Goal: Task Accomplishment & Management: Use online tool/utility

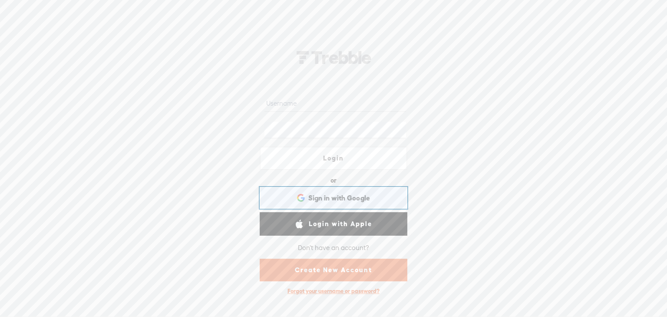
click at [333, 196] on span "Sign in with Google" at bounding box center [339, 197] width 62 height 9
type input "joetreb"
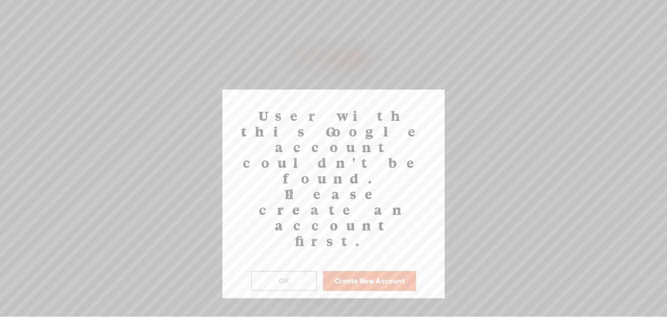
click at [298, 271] on button "OK" at bounding box center [284, 281] width 66 height 20
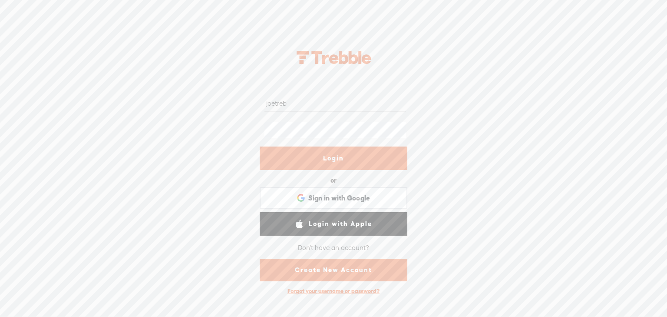
click at [347, 157] on link "Login" at bounding box center [334, 157] width 148 height 23
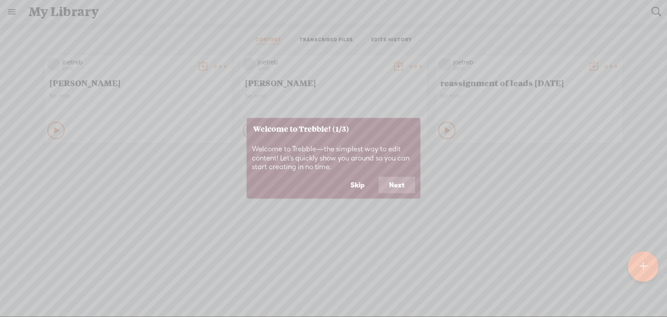
click at [351, 184] on button "Skip" at bounding box center [357, 185] width 35 height 17
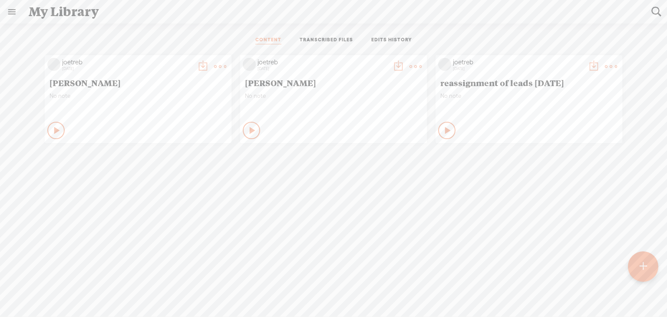
click at [646, 268] on t at bounding box center [643, 266] width 7 height 19
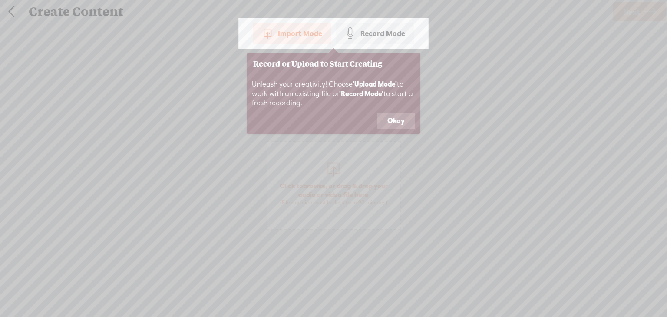
click at [296, 33] on div "Import Mode" at bounding box center [292, 34] width 78 height 22
click at [391, 119] on button "Okay" at bounding box center [396, 121] width 38 height 17
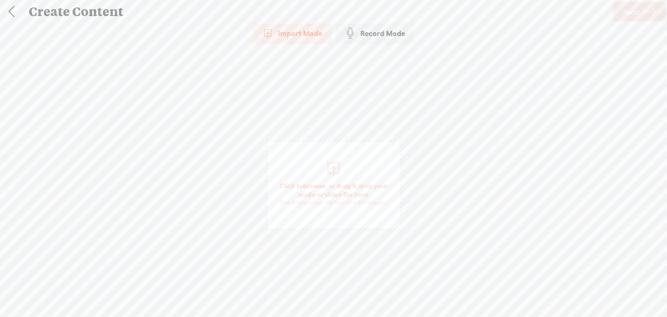
click at [332, 178] on span "Click to browse , or drag & drop your audio or video file here (File duration m…" at bounding box center [334, 193] width 133 height 33
click at [635, 14] on span "Next" at bounding box center [631, 12] width 17 height 22
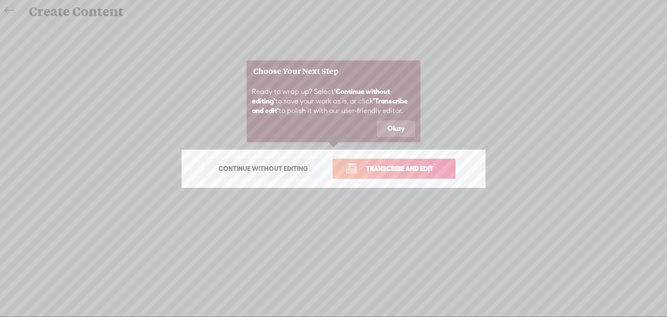
click at [383, 172] on span "Transcribe and edit" at bounding box center [400, 168] width 86 height 10
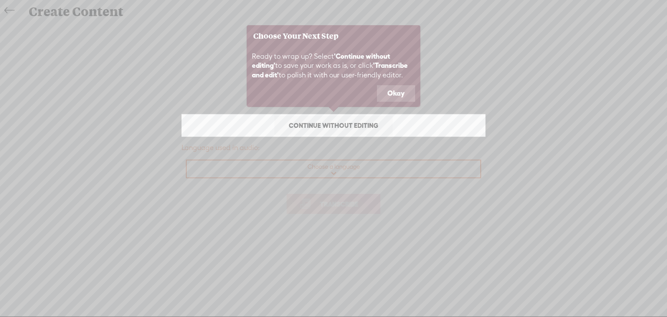
click at [393, 90] on button "Okay" at bounding box center [396, 93] width 38 height 17
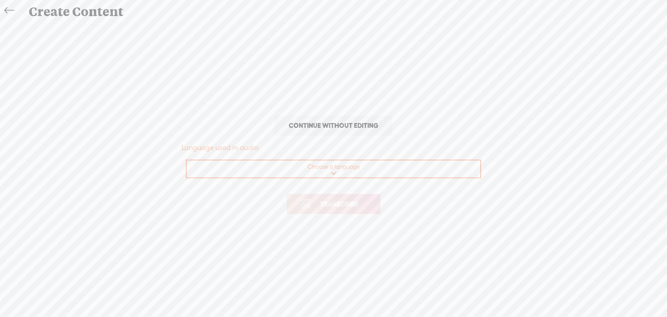
click at [341, 169] on select "Choose a language Afrikaans Albanian Amharic Arabic, Gulf Arabic, Modern Standa…" at bounding box center [334, 169] width 295 height 18
select select "en-US"
click at [187, 160] on select "Choose a language Afrikaans Albanian Amharic Arabic, Gulf Arabic, Modern Standa…" at bounding box center [334, 169] width 295 height 18
click at [343, 205] on span "Transcribe" at bounding box center [339, 204] width 56 height 10
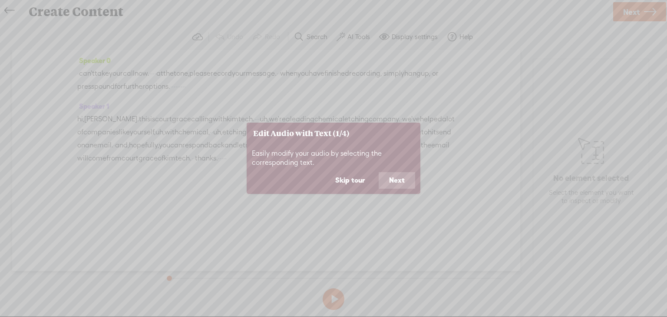
click at [405, 181] on button "Next" at bounding box center [397, 180] width 36 height 17
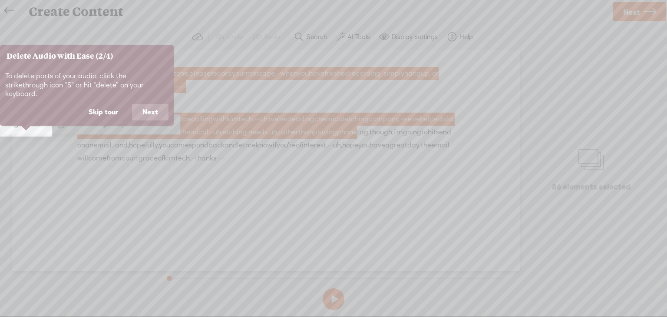
click at [100, 104] on button "Skip tour" at bounding box center [103, 112] width 50 height 17
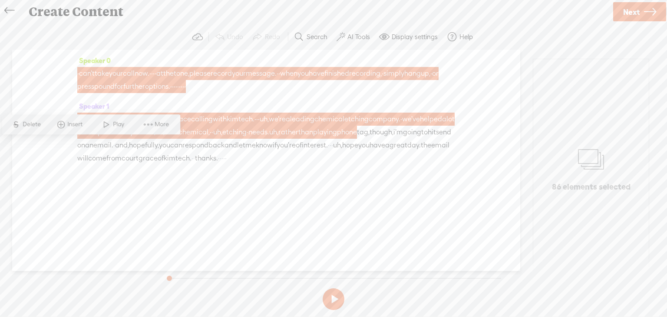
click at [264, 219] on div "Speaker 0 · can't take your call now. · · · · at the tone, please record your m…" at bounding box center [266, 160] width 508 height 221
click at [163, 124] on span "More" at bounding box center [163, 124] width 17 height 9
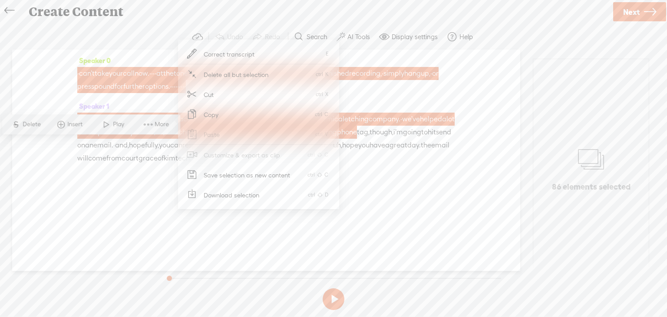
click at [216, 220] on div "Speaker 0 · can't take your call now. · · · · at the tone, please record your m…" at bounding box center [266, 160] width 508 height 221
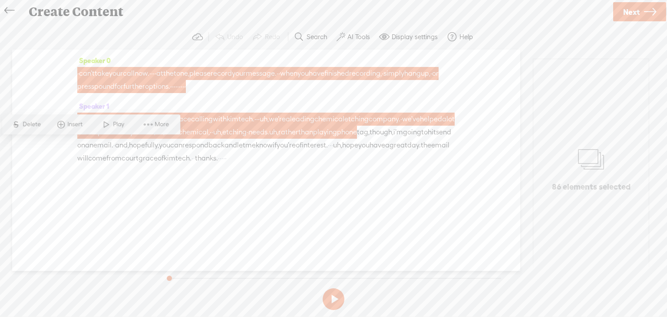
click at [633, 17] on span "Next" at bounding box center [631, 12] width 17 height 22
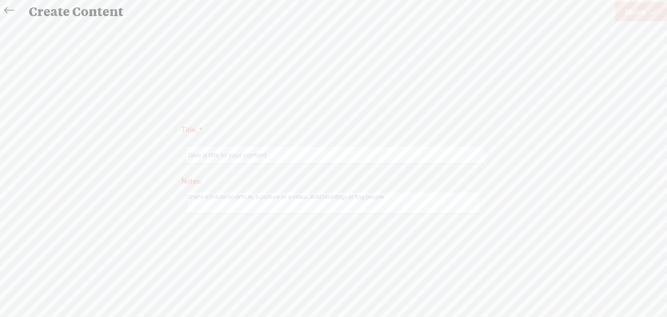
click at [10, 7] on icon at bounding box center [9, 11] width 10 height 20
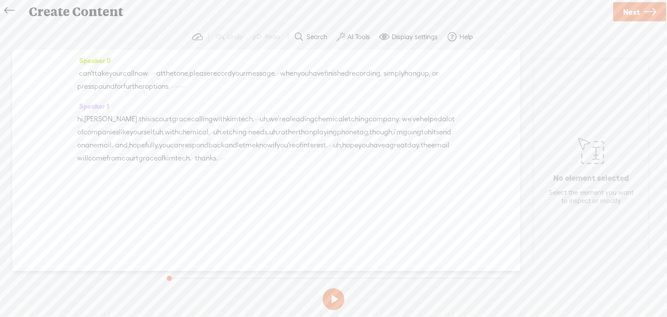
drag, startPoint x: 73, startPoint y: 119, endPoint x: 149, endPoint y: 216, distance: 123.3
click at [149, 216] on div "Speaker 0 · can't take your call now. · · · · at the tone, please record your m…" at bounding box center [266, 160] width 508 height 221
click at [198, 200] on div "Speaker 0 · can't take your call now. · · · · at the tone, please record your m…" at bounding box center [266, 160] width 508 height 221
